Goal: Task Accomplishment & Management: Manage account settings

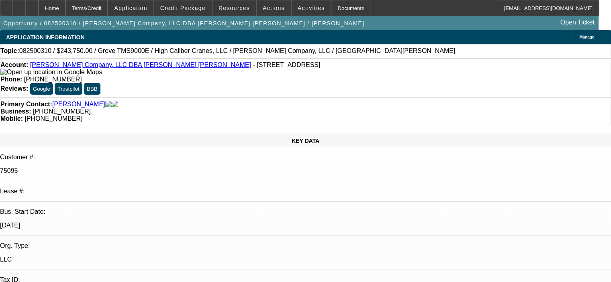
select select "0"
select select "3"
select select "0"
select select "6"
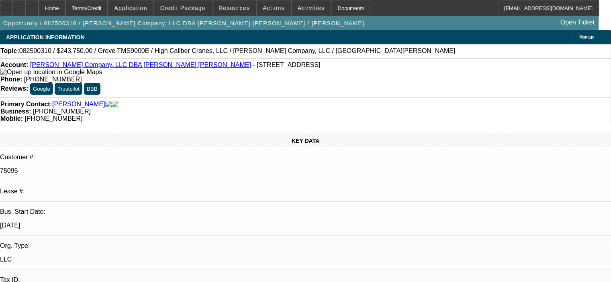
select select "0"
select select "3"
select select "0"
select select "6"
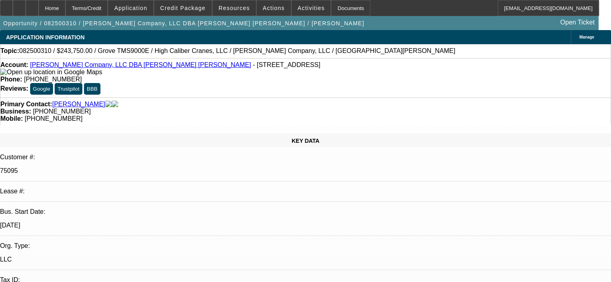
select select "0"
select select "6"
select select "0"
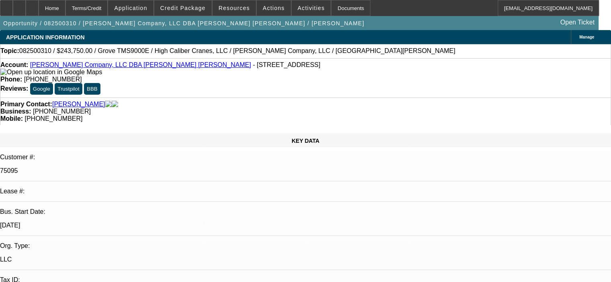
select select "0"
select select "6"
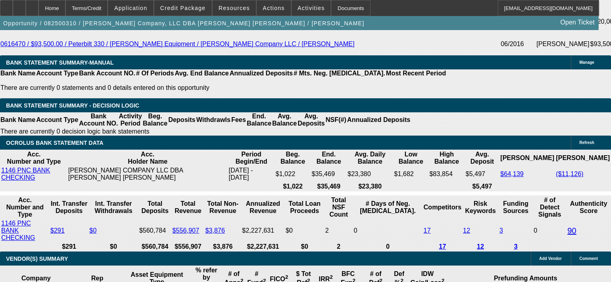
scroll to position [1648, 0]
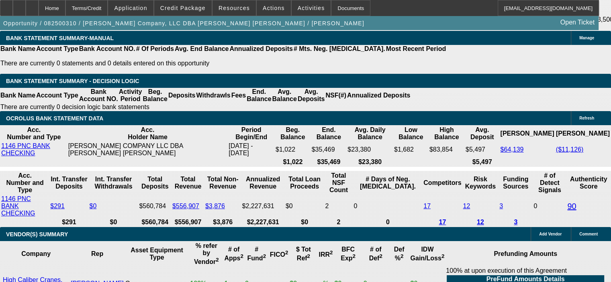
drag, startPoint x: 152, startPoint y: 99, endPoint x: 196, endPoint y: 96, distance: 43.9
type input "11"
type input "UNKNOWN"
type input "$4,166.60"
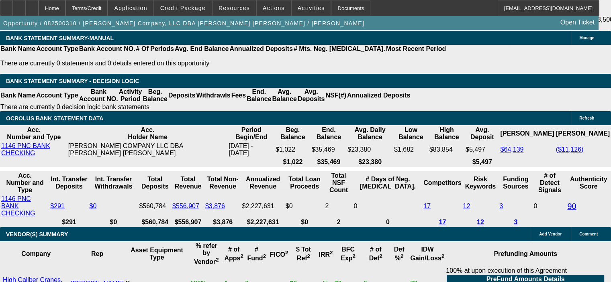
type input "11."
type input "$5,299.72"
type input "11.2"
type input "$5,324.06"
type input "11.2"
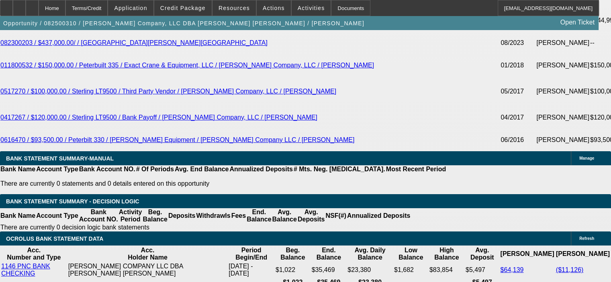
scroll to position [1487, 0]
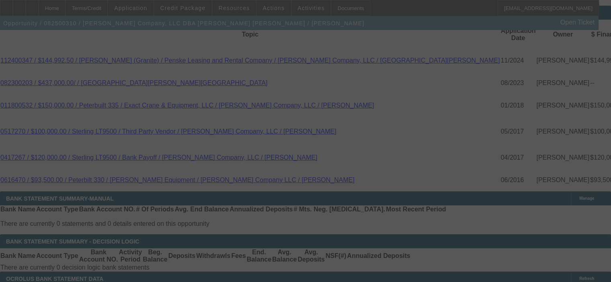
select select "0"
select select "3"
select select "0"
select select "6"
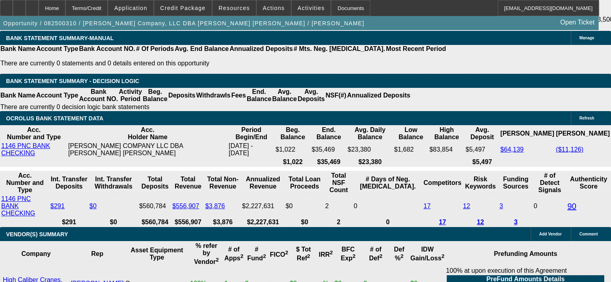
scroll to position [1688, 0]
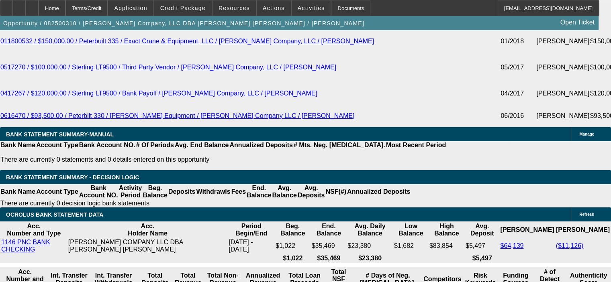
scroll to position [1527, 0]
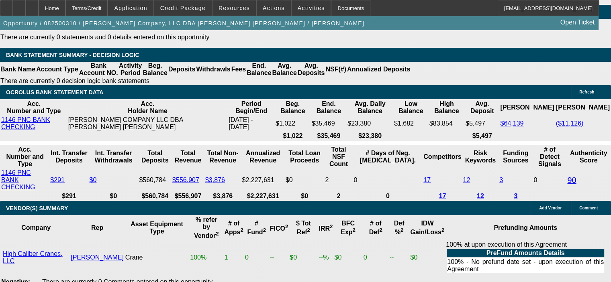
scroll to position [1688, 0]
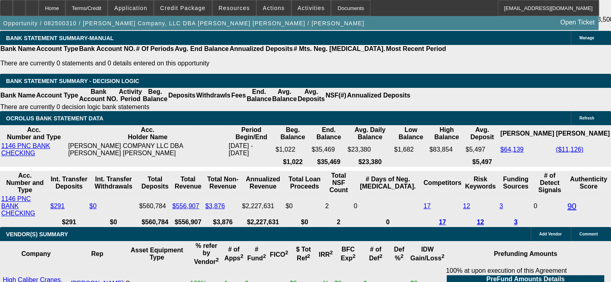
scroll to position [1648, 0]
drag, startPoint x: 150, startPoint y: 97, endPoint x: 183, endPoint y: 94, distance: 32.6
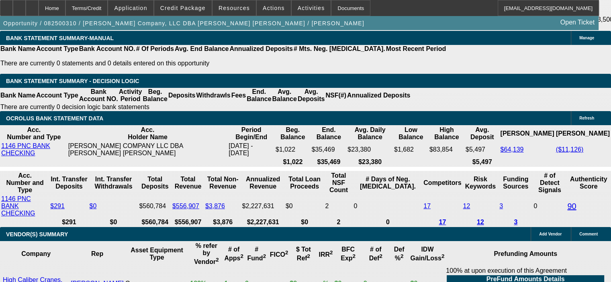
type input "11"
type input "UNKNOWN"
type input "11.1"
type input "$5,311.88"
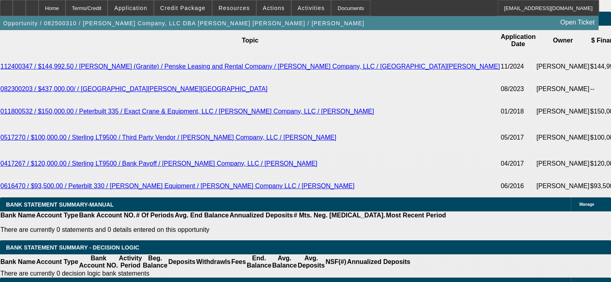
scroll to position [1447, 0]
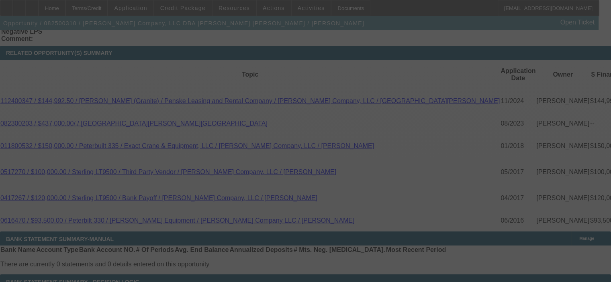
select select "0"
select select "3"
select select "0"
select select "6"
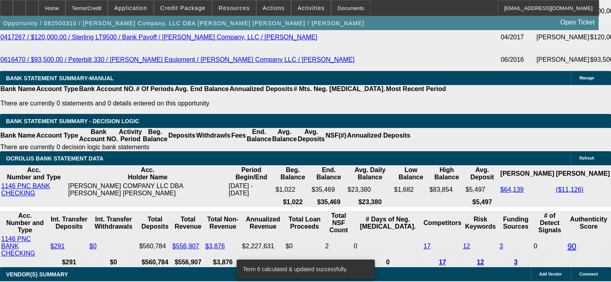
scroll to position [1648, 0]
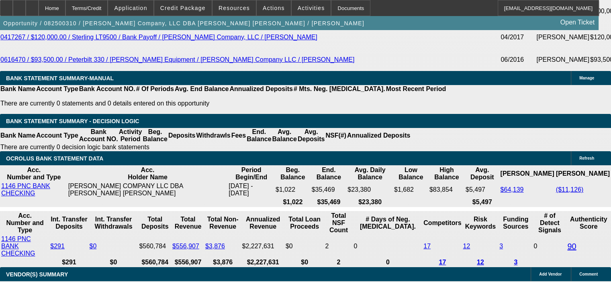
scroll to position [1567, 0]
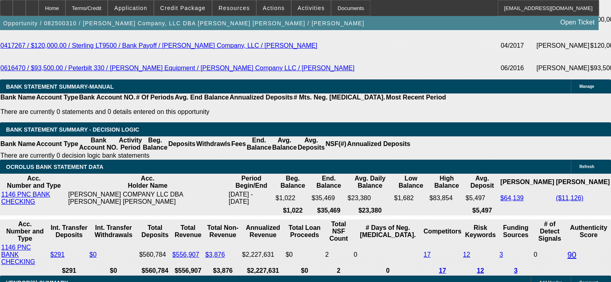
scroll to position [1688, 0]
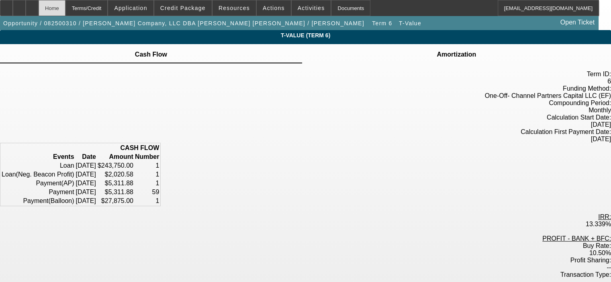
click at [65, 3] on div "Home" at bounding box center [52, 8] width 27 height 16
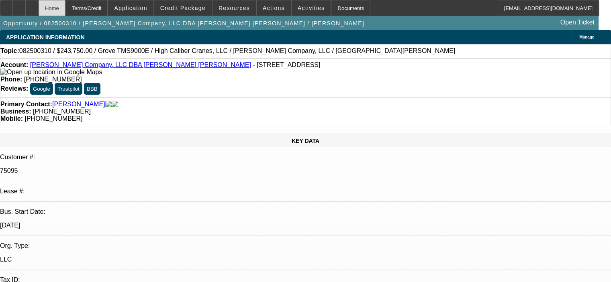
select select "0"
select select "3"
select select "0"
select select "6"
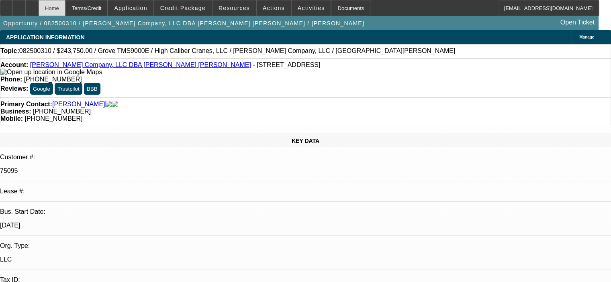
select select "0"
select select "3"
select select "0"
select select "6"
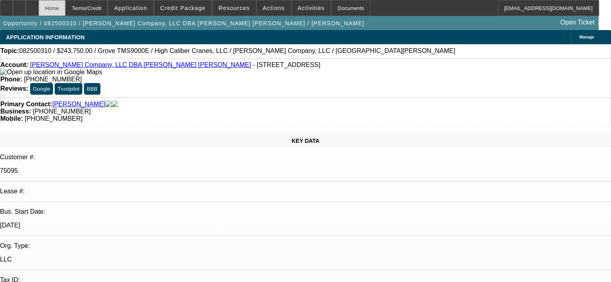
select select "0"
select select "6"
select select "0"
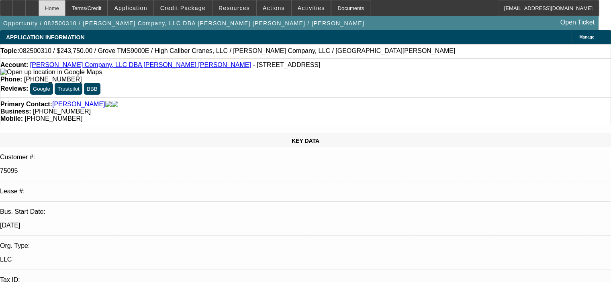
select select "0"
select select "6"
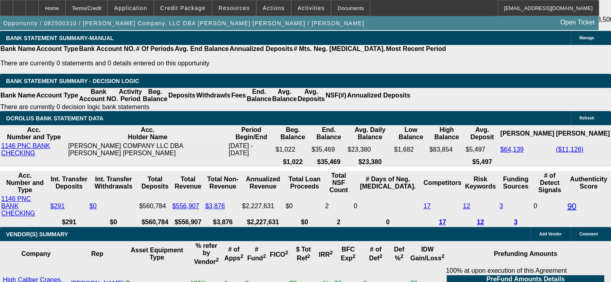
scroll to position [1648, 0]
click at [236, 6] on span "Resources" at bounding box center [234, 8] width 31 height 6
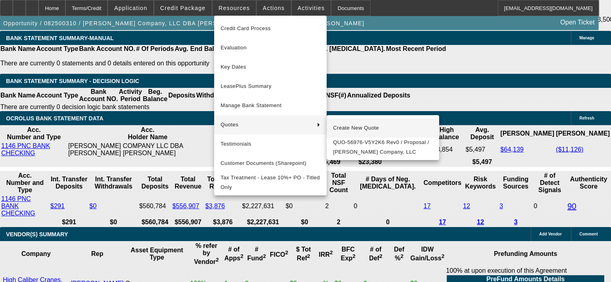
click at [373, 130] on span "Create New Quote" at bounding box center [383, 128] width 100 height 10
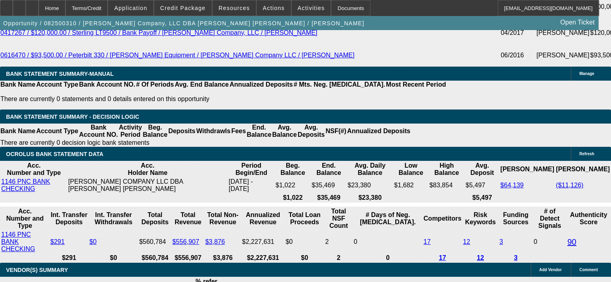
scroll to position [1607, 0]
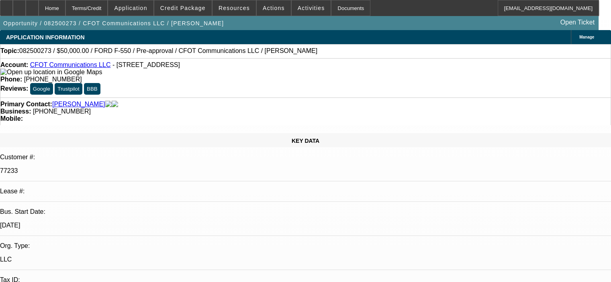
select select "0"
select select "2"
select select "0"
select select "6"
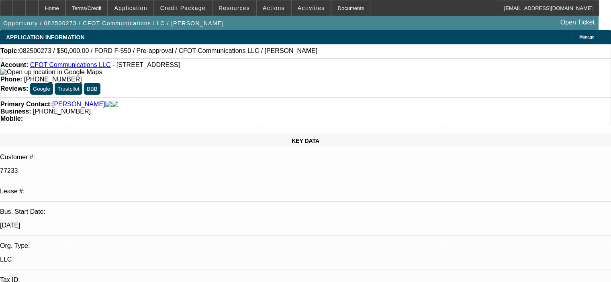
select select "0"
select select "2"
select select "0"
select select "6"
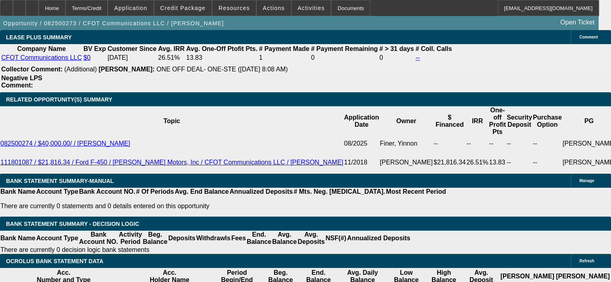
scroll to position [1426, 0]
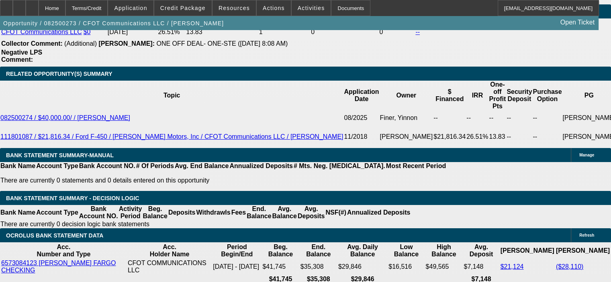
drag, startPoint x: 155, startPoint y: 213, endPoint x: 197, endPoint y: 208, distance: 42.5
type input "1"
type input "UNKNOWN"
type input "11."
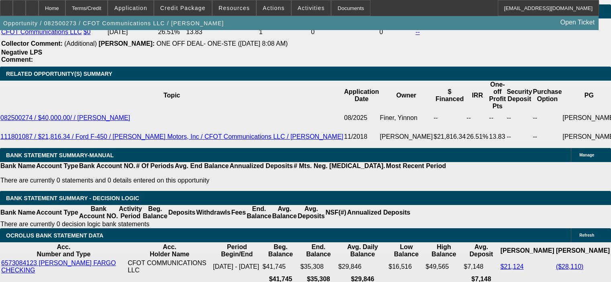
type input "$1,292.28"
type input "$2,584.56"
type input "11.9"
type input "$1,314.24"
type input "$2,628.48"
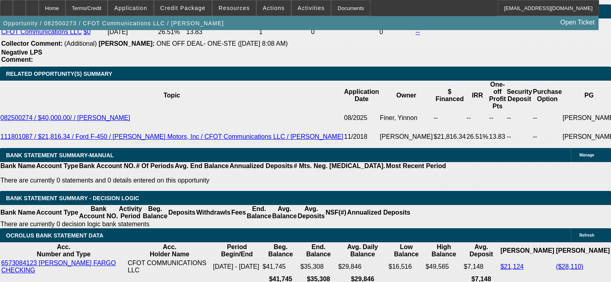
type input "11.9"
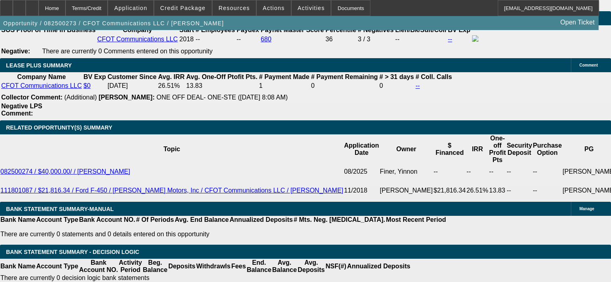
scroll to position [1305, 0]
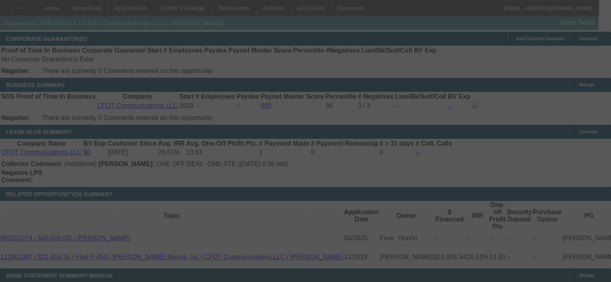
select select "0"
select select "2"
select select "0"
select select "6"
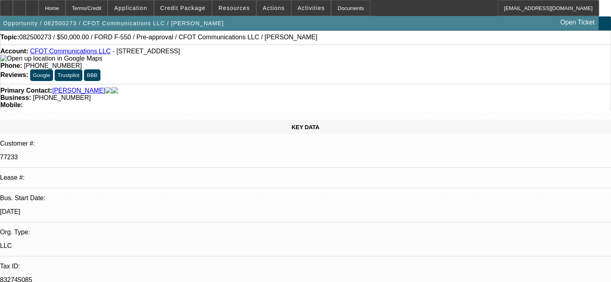
scroll to position [0, 0]
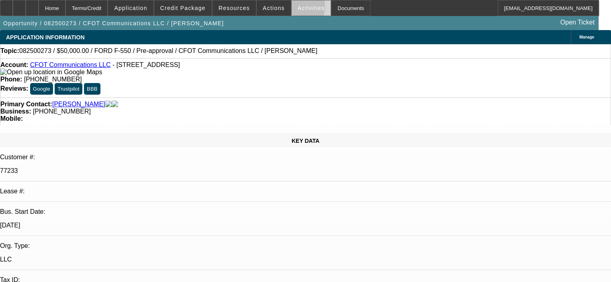
click at [292, 8] on span at bounding box center [311, 7] width 39 height 19
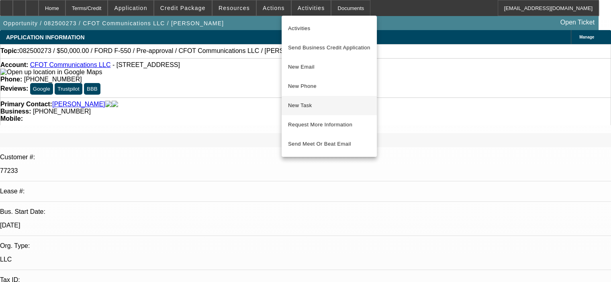
click at [306, 101] on span "New Task" at bounding box center [329, 106] width 82 height 10
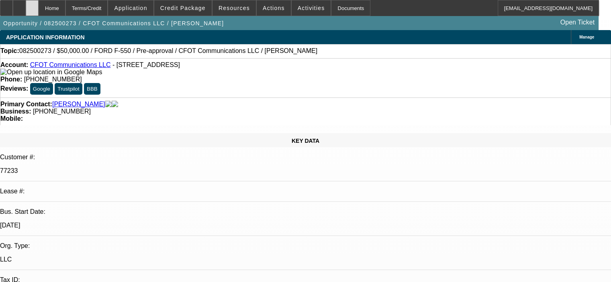
click at [39, 4] on div at bounding box center [32, 8] width 13 height 16
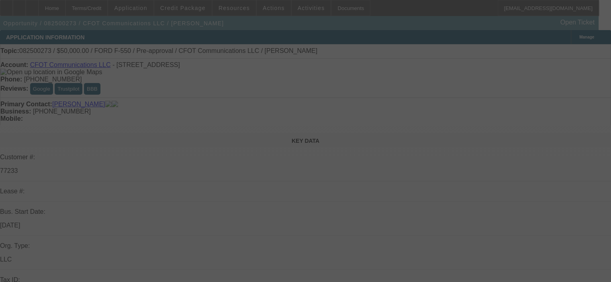
select select "0"
select select "2"
select select "0"
select select "6"
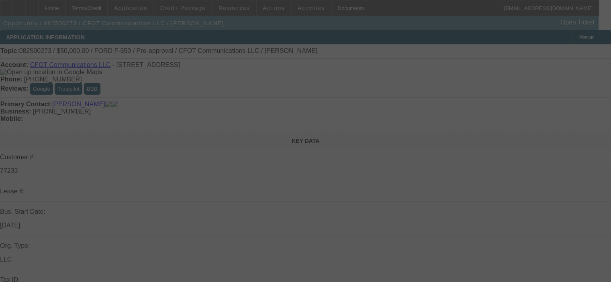
select select "0"
select select "2"
select select "0"
select select "6"
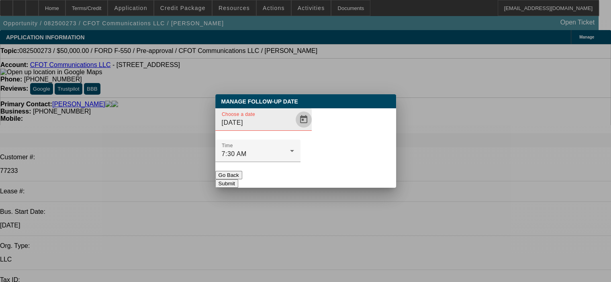
click at [294, 129] on span "Open calendar" at bounding box center [303, 119] width 19 height 19
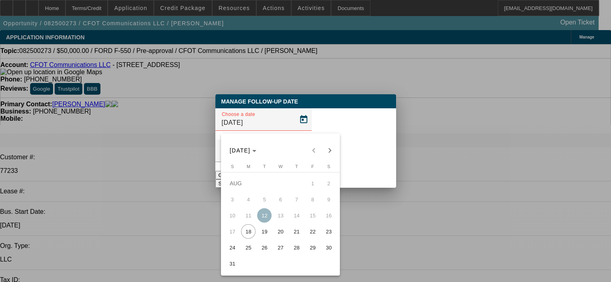
click at [297, 254] on span "28" at bounding box center [296, 248] width 14 height 14
type input "8/28/2025"
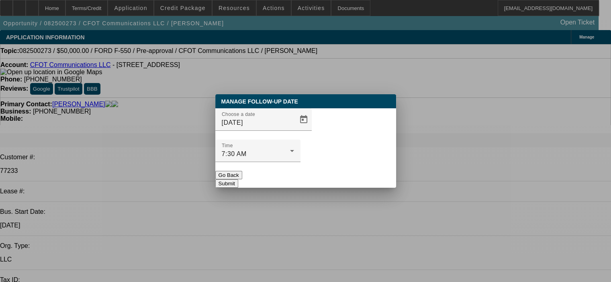
click at [238, 180] on button "Submit" at bounding box center [226, 184] width 23 height 8
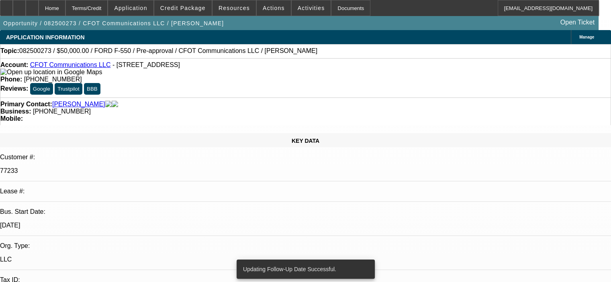
click at [156, 101] on div "Primary Contact: Edman, Dwight" at bounding box center [305, 104] width 610 height 7
click at [39, 8] on div at bounding box center [32, 8] width 13 height 16
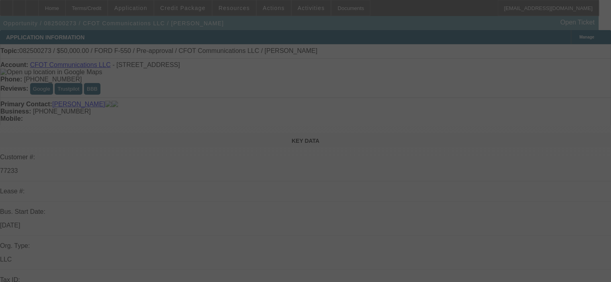
select select "0"
select select "2"
select select "0"
select select "6"
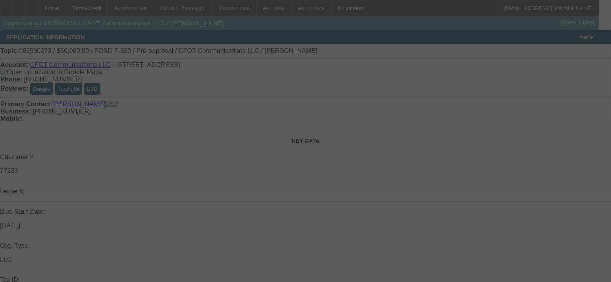
select select "0"
select select "2"
select select "0"
select select "6"
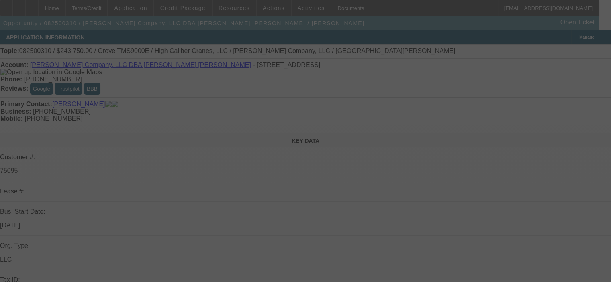
select select "0"
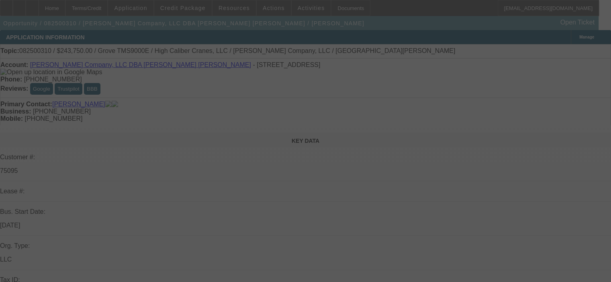
select select "0"
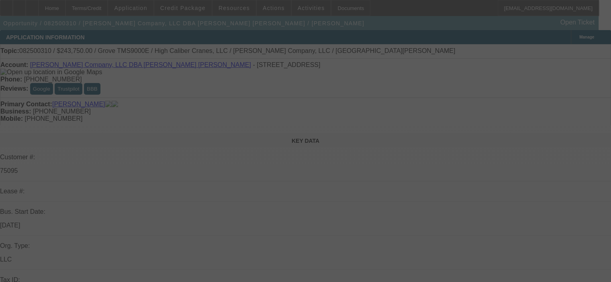
select select "0"
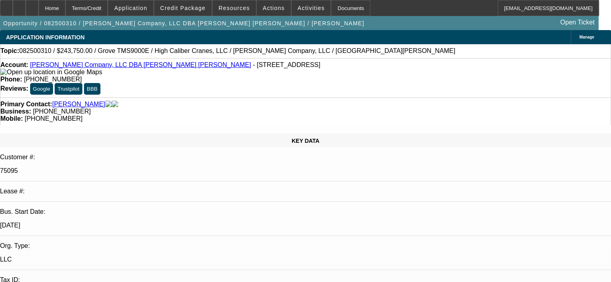
select select "1"
select select "3"
select select "6"
select select "1"
select select "3"
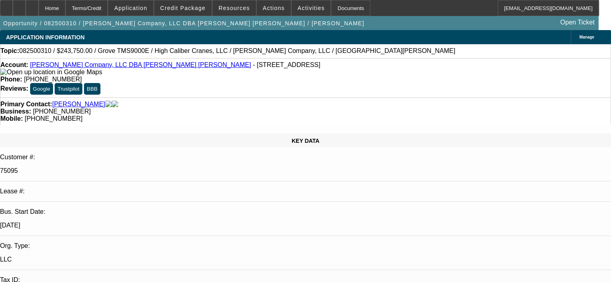
select select "6"
select select "1"
select select "6"
select select "1"
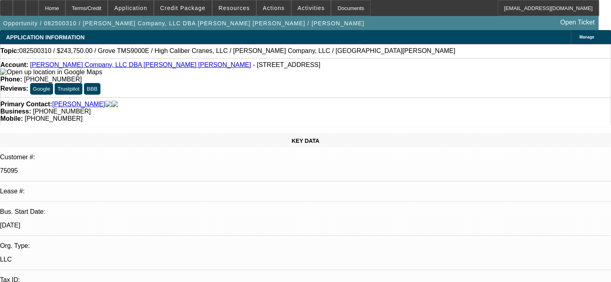
select select "1"
select select "6"
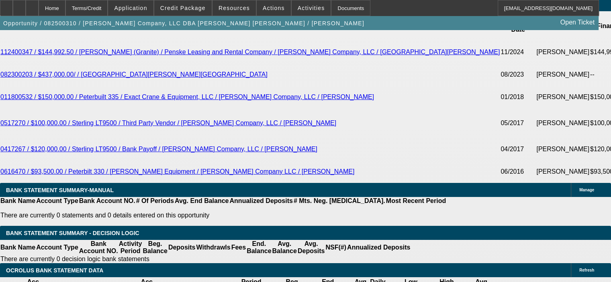
scroll to position [1494, 0]
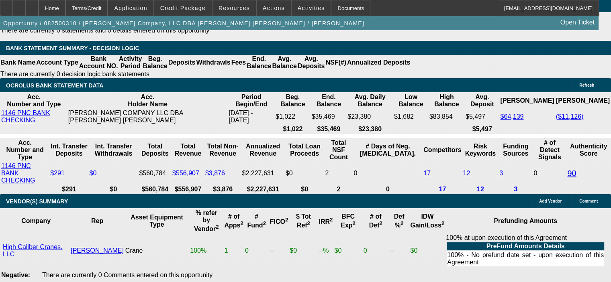
scroll to position [1695, 0]
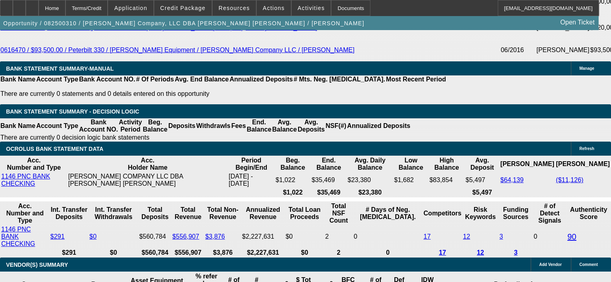
scroll to position [1534, 0]
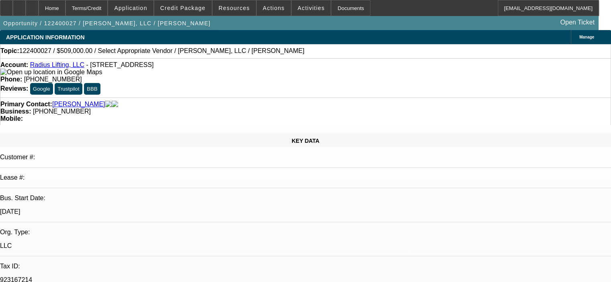
select select "0"
select select "2"
select select "0.1"
select select "4"
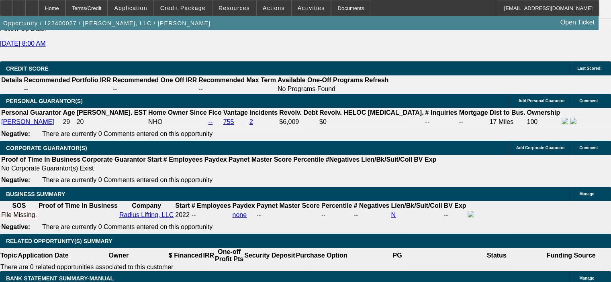
scroll to position [1125, 0]
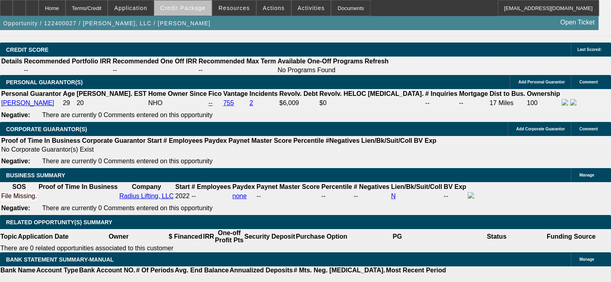
click at [198, 8] on span "Credit Package" at bounding box center [182, 8] width 45 height 6
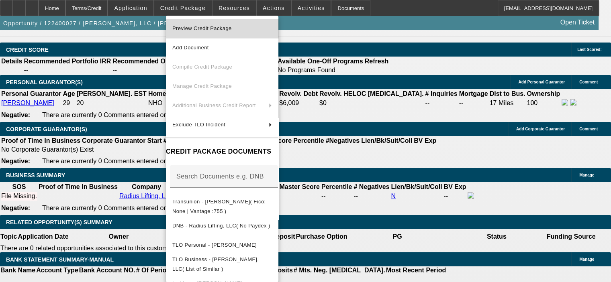
click at [204, 34] on button "Preview Credit Package" at bounding box center [222, 28] width 113 height 19
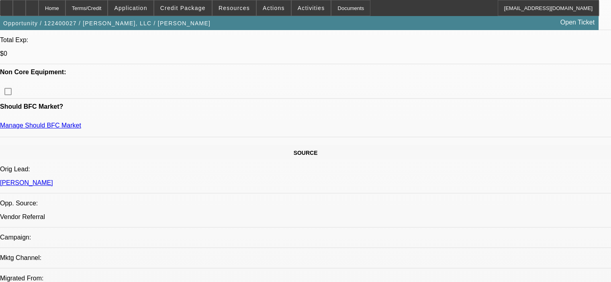
scroll to position [362, 0]
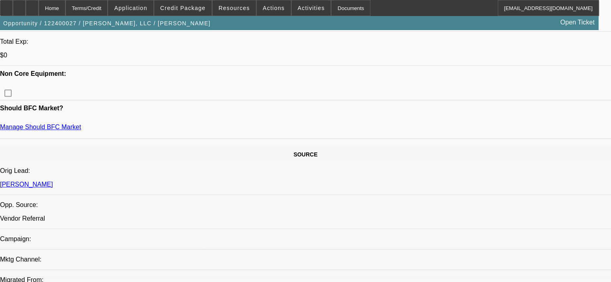
drag, startPoint x: 124, startPoint y: 152, endPoint x: 101, endPoint y: 143, distance: 24.3
copy link "Radius Lifting, LLC"
click at [192, 3] on span at bounding box center [182, 7] width 57 height 19
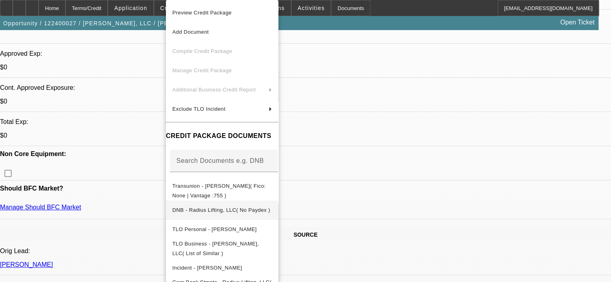
scroll to position [20, 0]
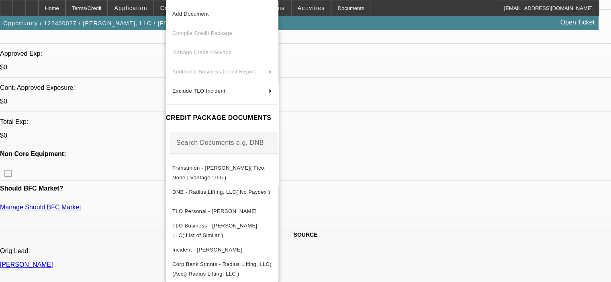
click at [490, 252] on div at bounding box center [305, 141] width 611 height 282
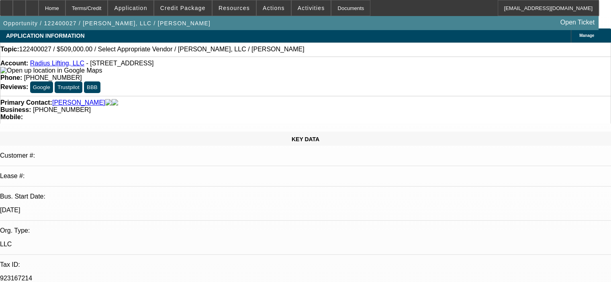
scroll to position [0, 0]
